Goal: Task Accomplishment & Management: Complete application form

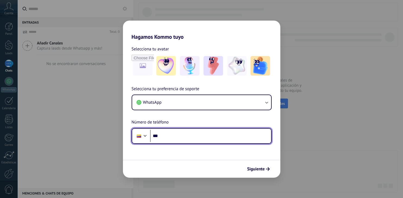
click at [183, 139] on input "***" at bounding box center [210, 136] width 121 height 12
type input "**********"
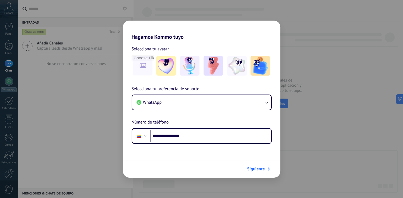
click at [247, 172] on button "Siguiente" at bounding box center [258, 169] width 27 height 9
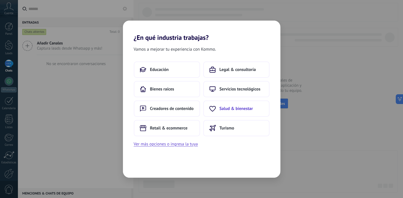
click at [232, 109] on span "Salud & bienestar" at bounding box center [235, 108] width 33 height 5
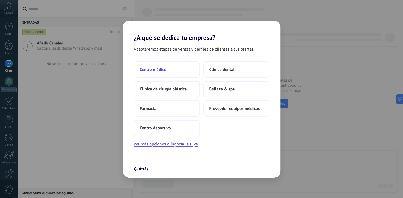
click at [149, 69] on span "Centro médico" at bounding box center [153, 69] width 27 height 5
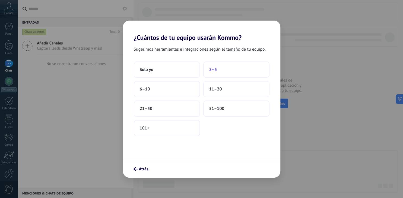
click at [214, 70] on span "2–5" at bounding box center [213, 69] width 8 height 5
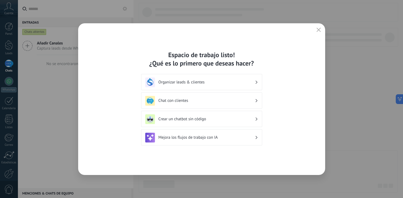
click at [316, 29] on icon "button" at bounding box center [318, 30] width 4 height 4
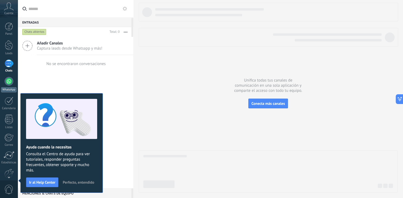
click at [10, 81] on div at bounding box center [9, 81] width 9 height 9
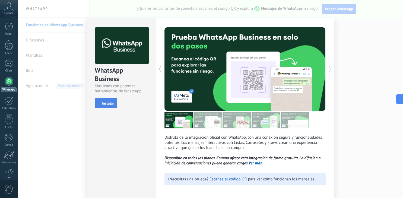
click at [96, 107] on button "Instalar" at bounding box center [106, 103] width 22 height 10
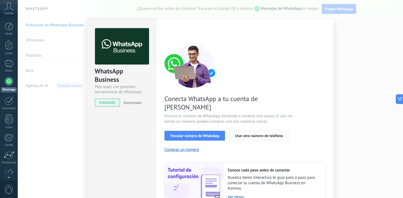
click at [245, 134] on span "Usar otro número de teléfono" at bounding box center [259, 136] width 48 height 4
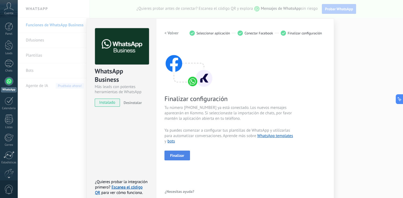
click at [178, 157] on span "Finalizar" at bounding box center [177, 156] width 14 height 4
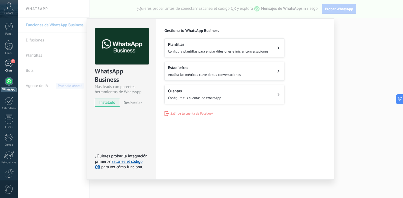
click at [10, 62] on div "2" at bounding box center [9, 64] width 9 height 8
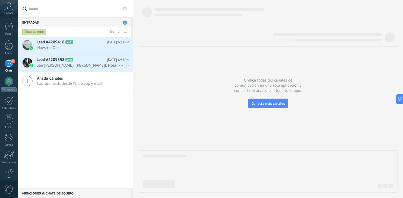
click at [42, 64] on span "San [PERSON_NAME]( [PERSON_NAME]): Hola" at bounding box center [78, 65] width 82 height 5
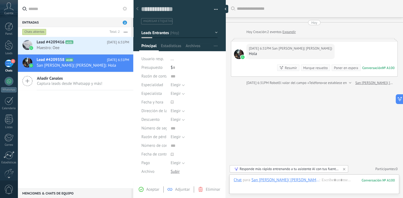
scroll to position [89, 0]
